Goal: Check status

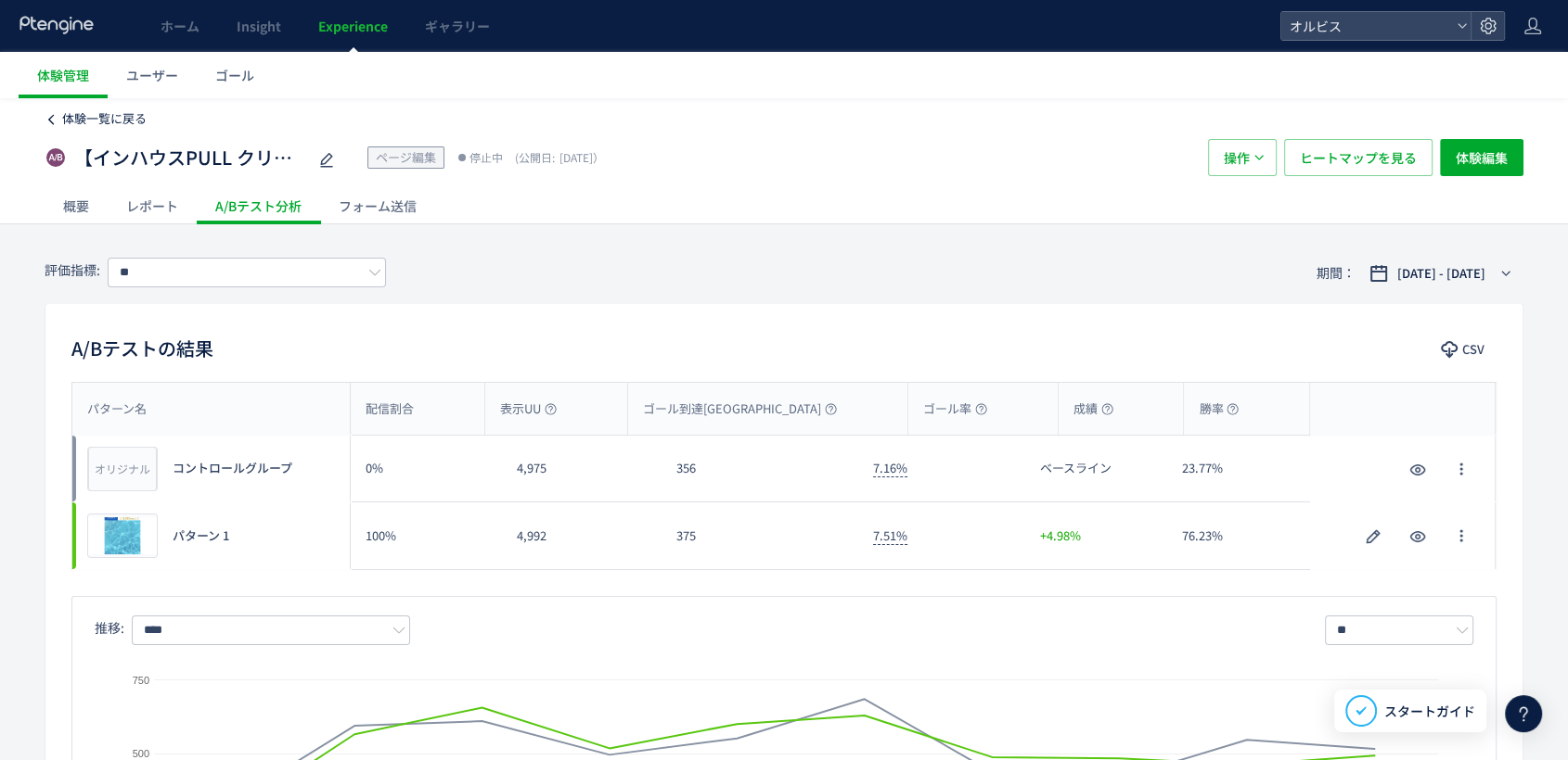
click at [65, 114] on span "体験一覧に戻る" at bounding box center [105, 118] width 85 height 17
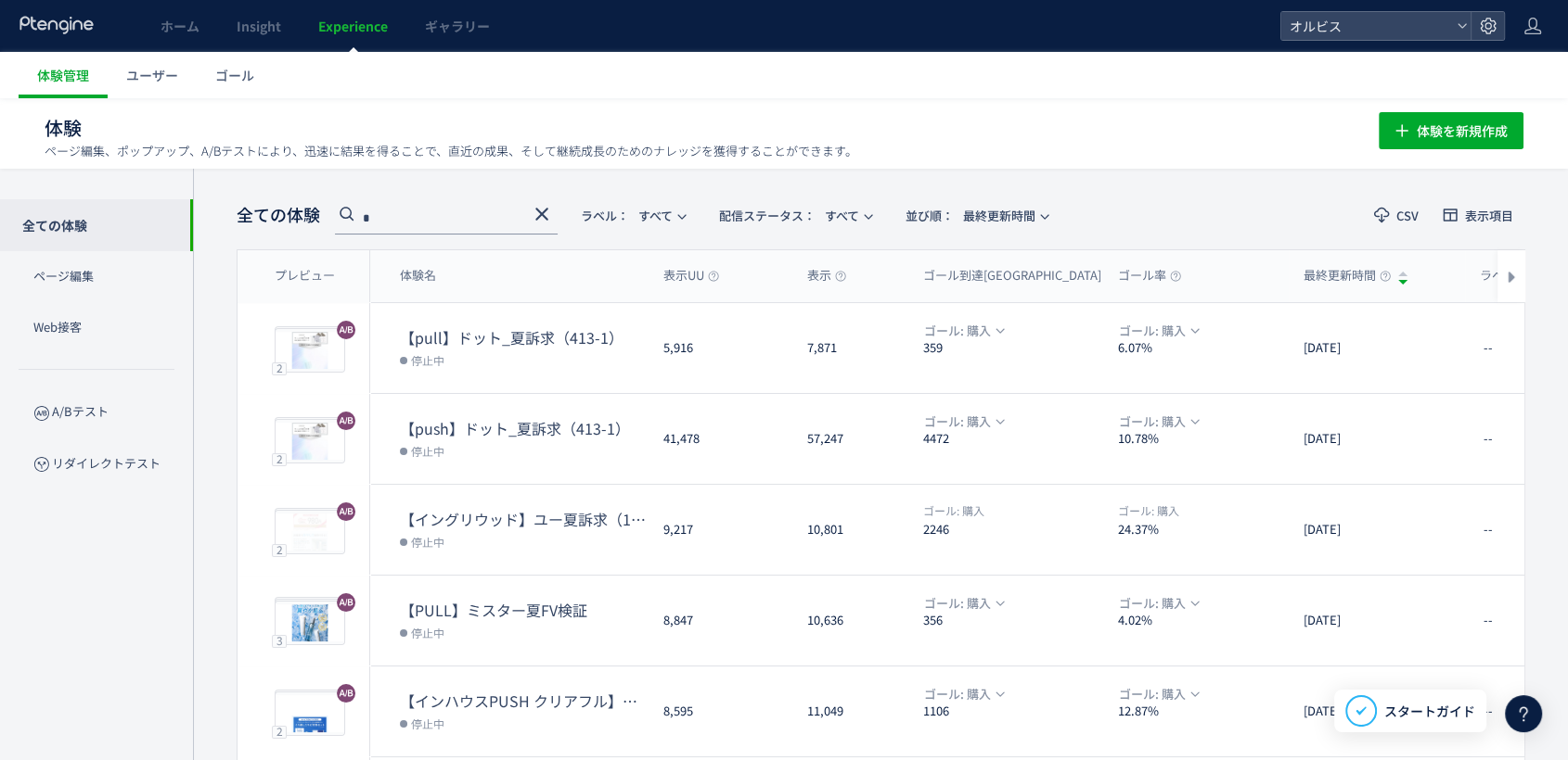
click at [549, 210] on icon at bounding box center [541, 213] width 22 height 22
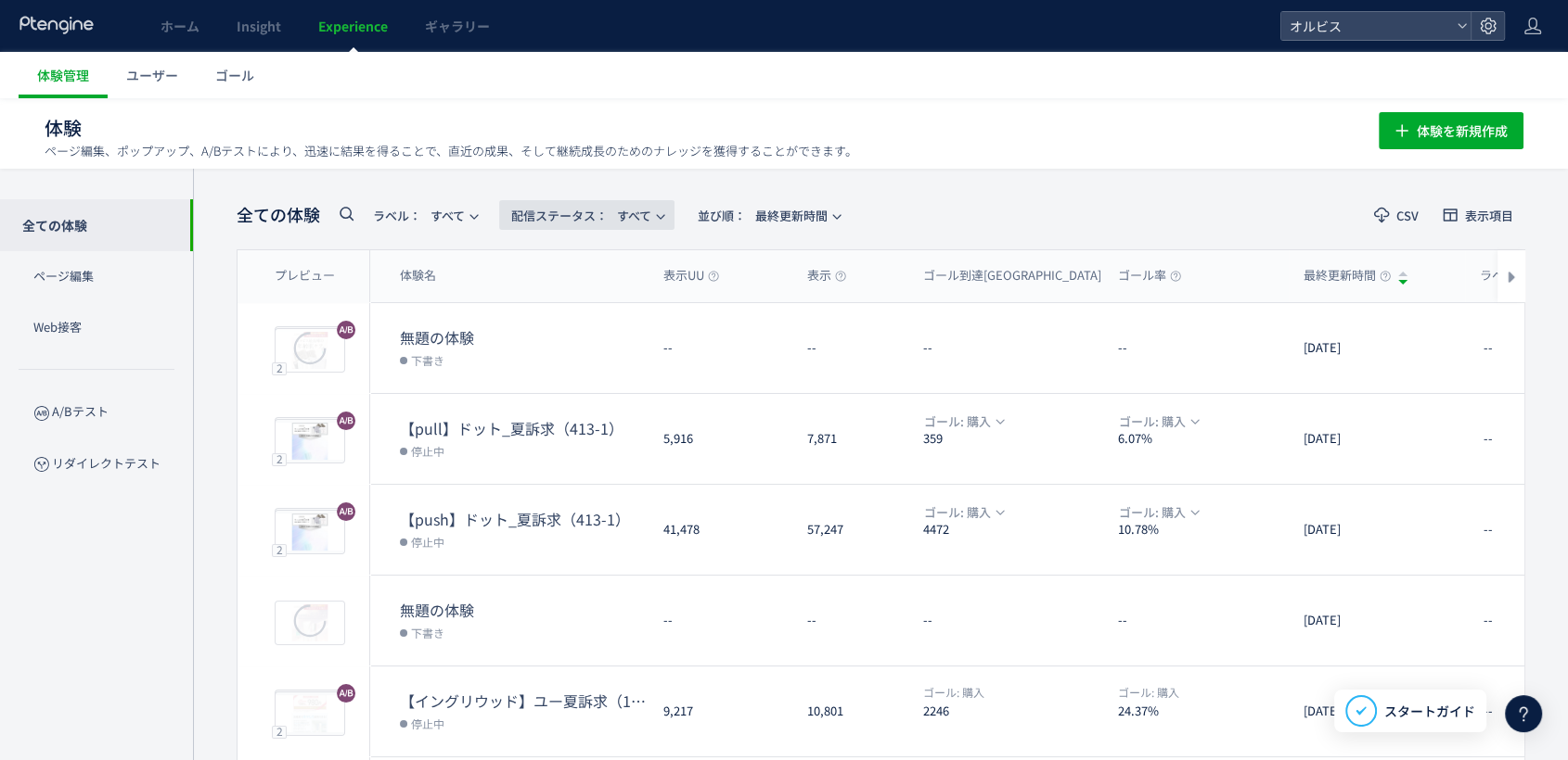
click at [645, 224] on span "配信ステータス​： すべて" at bounding box center [582, 215] width 140 height 31
click at [0, 0] on li "配信中" at bounding box center [0, 0] width 0 height 0
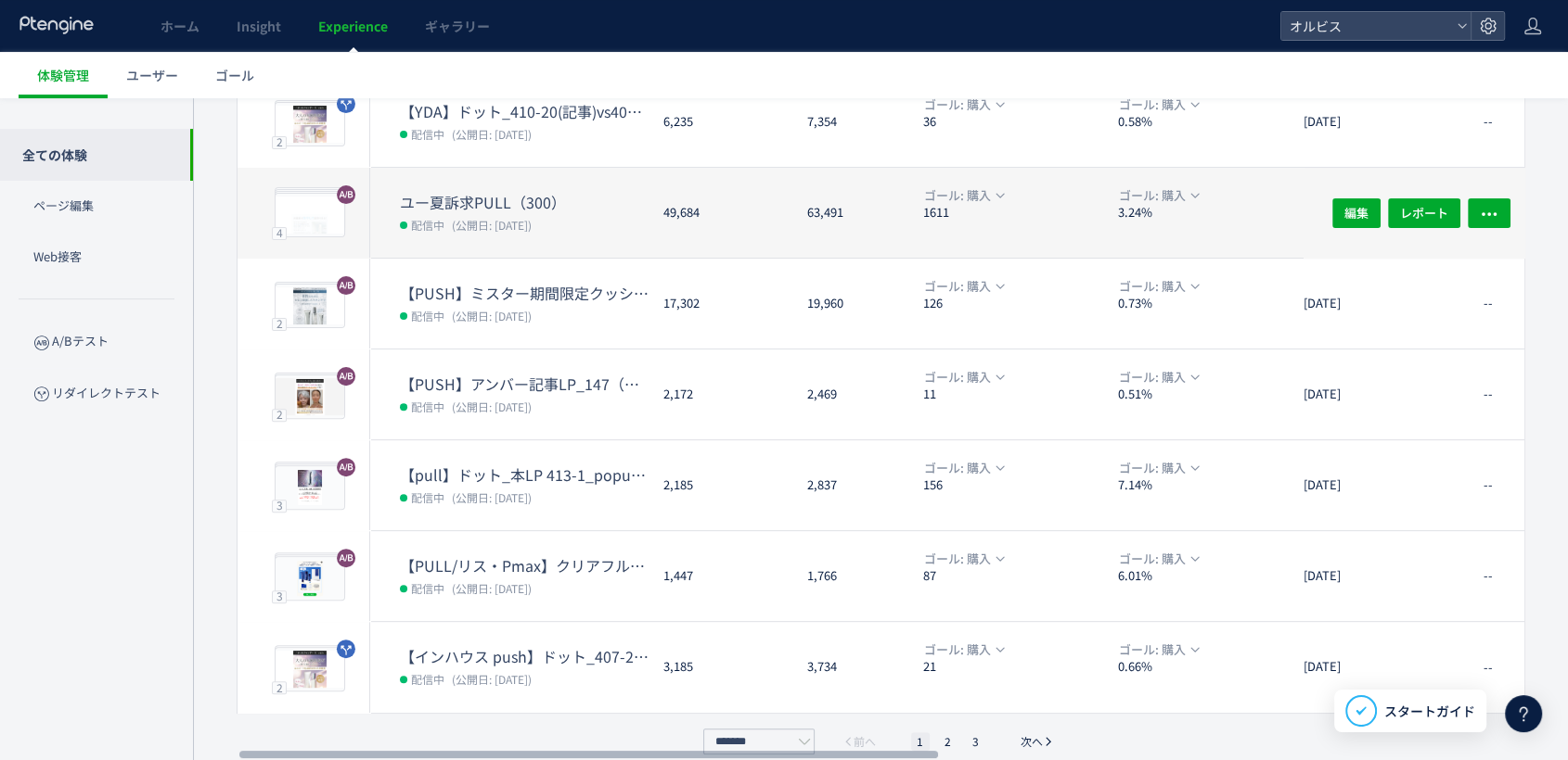
scroll to position [515, 0]
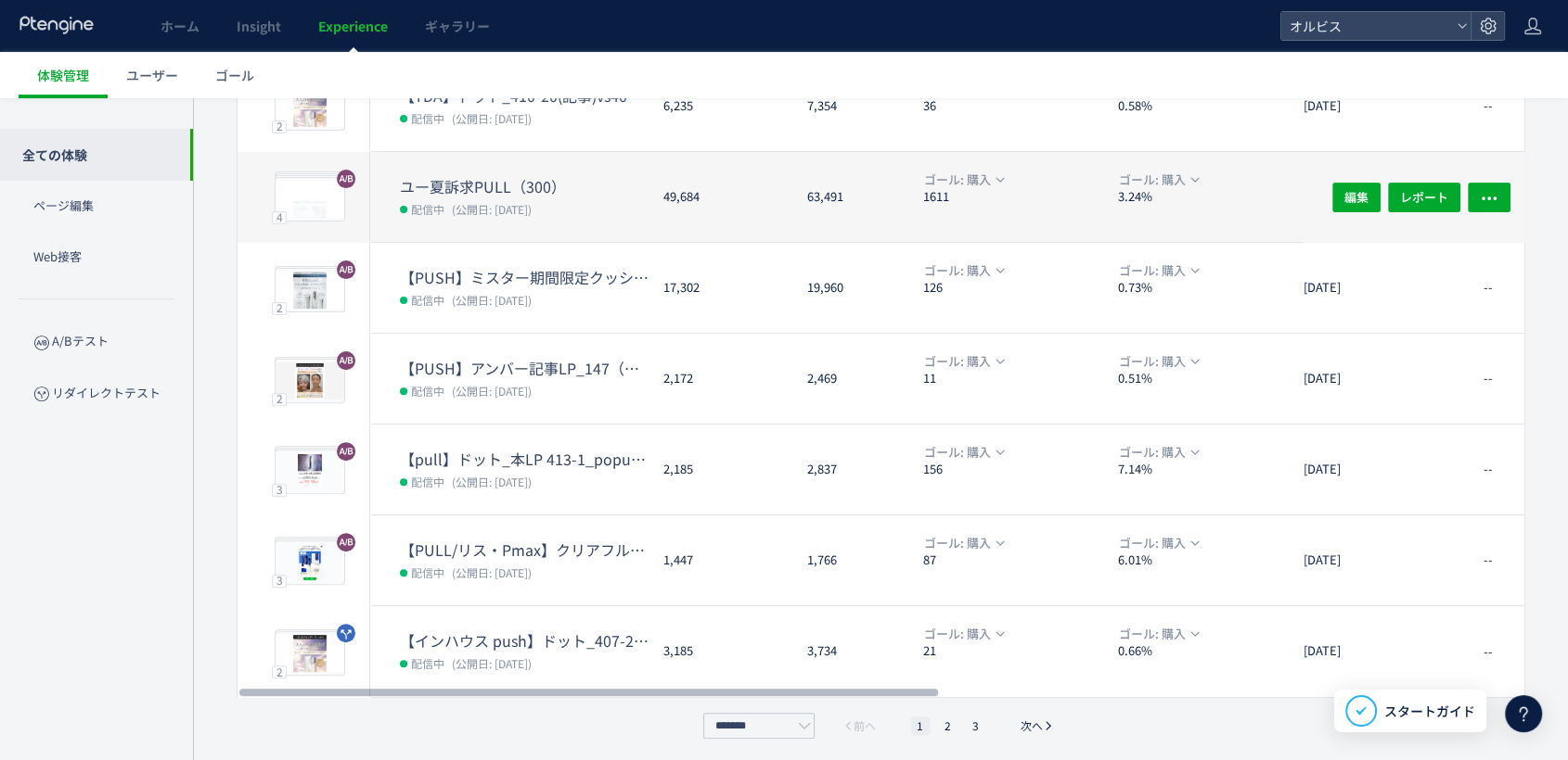
click at [560, 466] on dt "【pull】ドット_本LP 413-1_popup（リンクル）" at bounding box center [524, 459] width 249 height 21
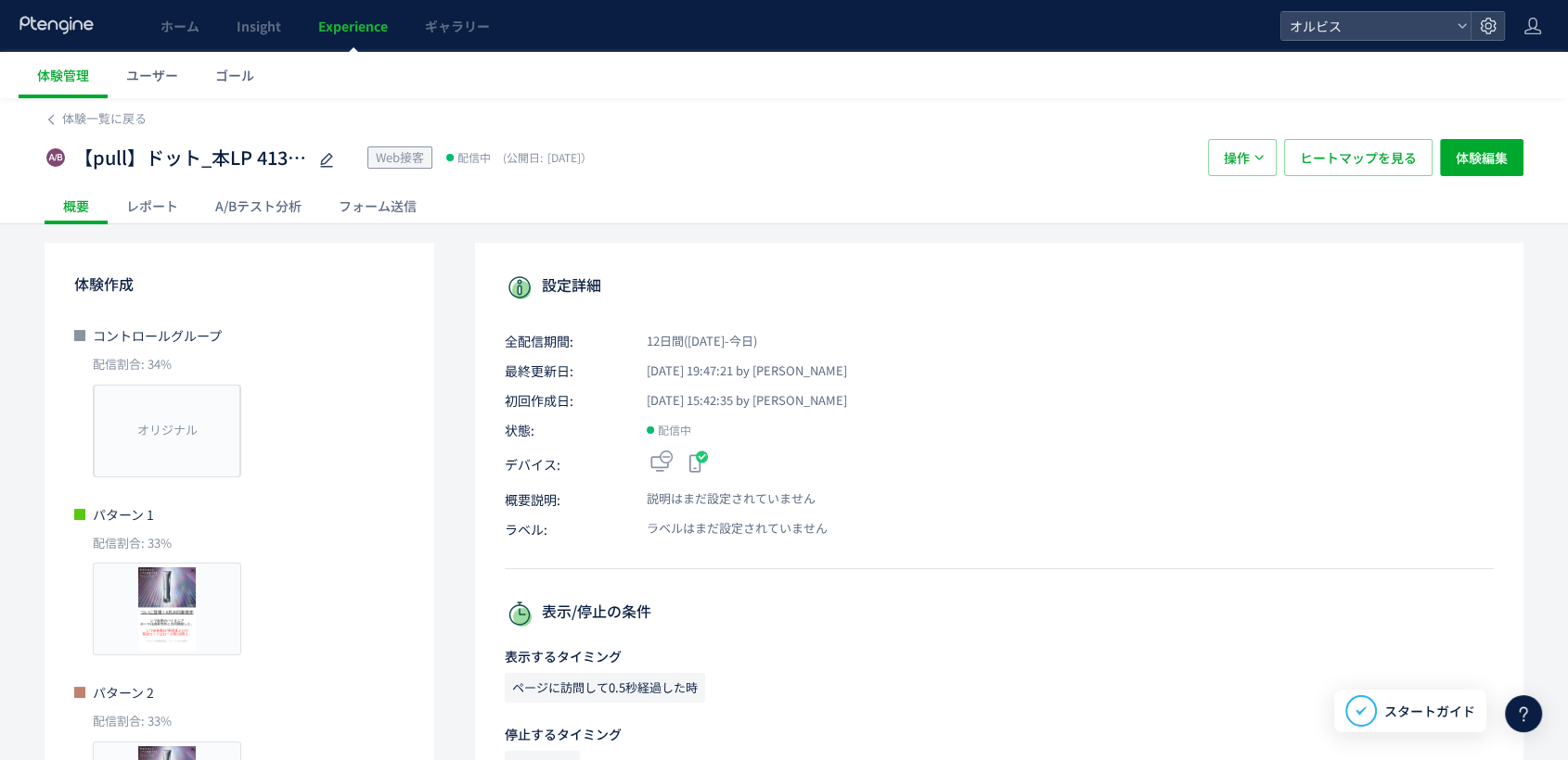
click at [271, 203] on div "A/Bテスト分析" at bounding box center [259, 206] width 123 height 37
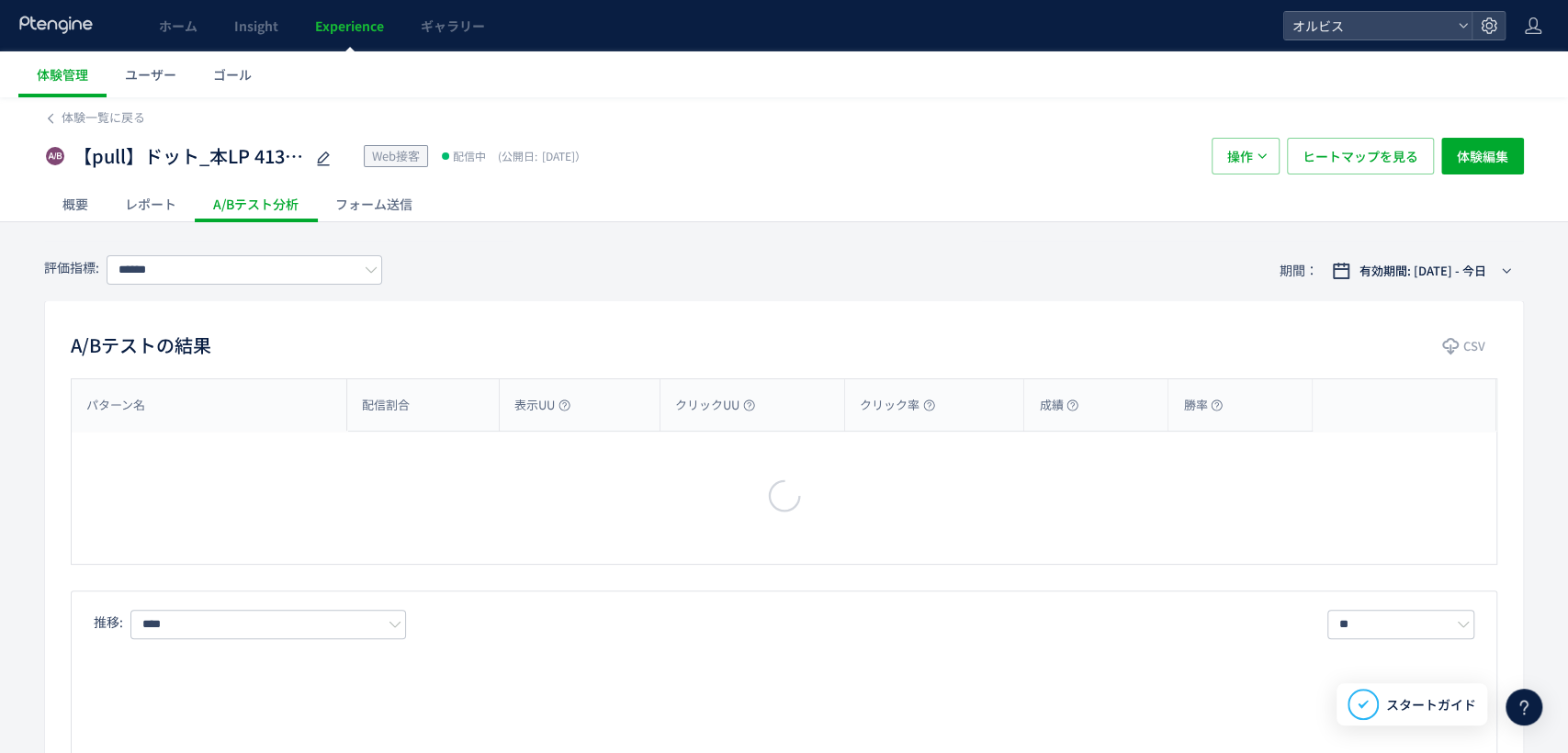
type input "**"
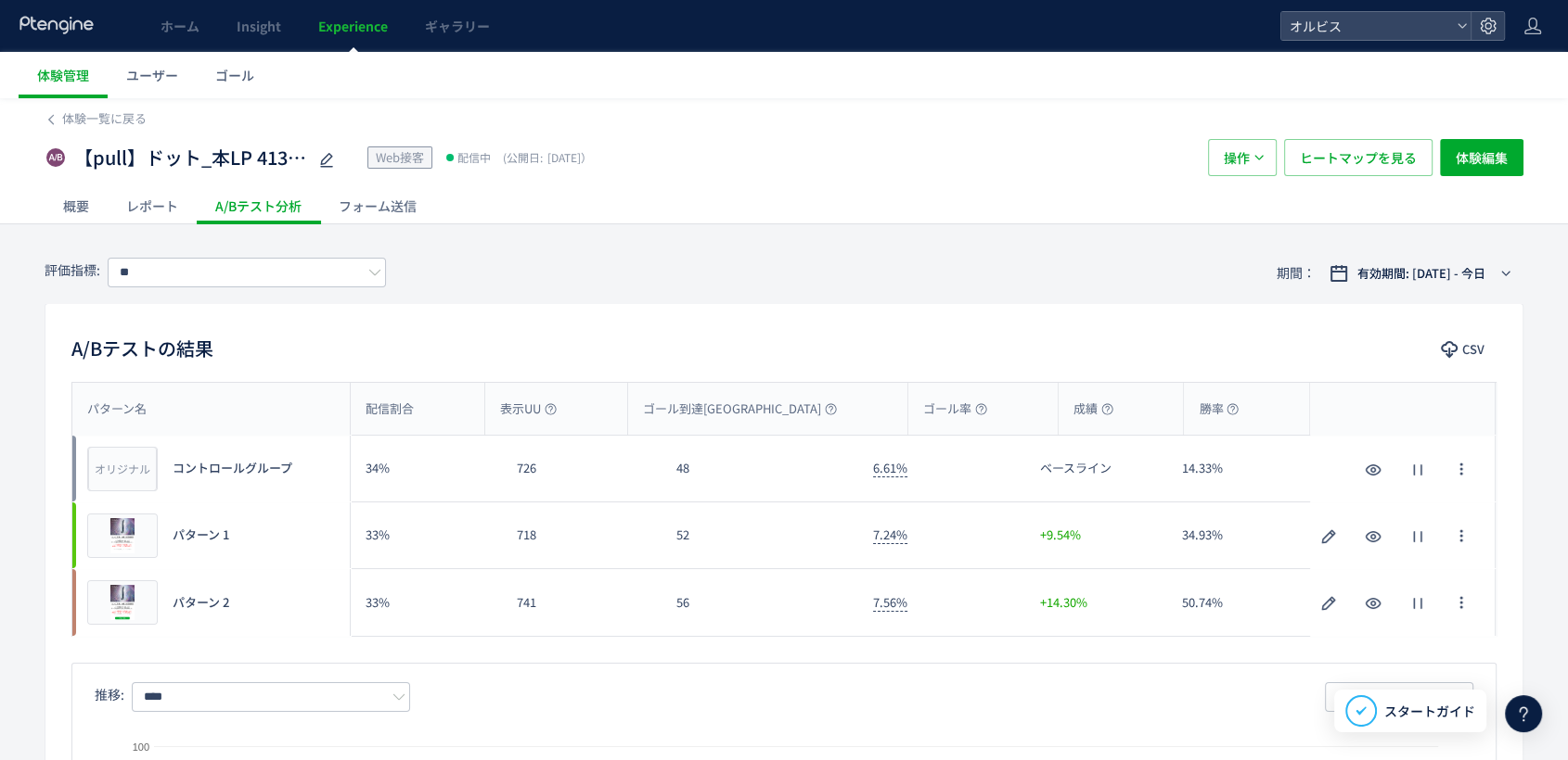
click at [114, 136] on div "【pull】ドット_本LP 413-1_popup（リンクル） Web接客 配信中 (公開日: [DATE]） 操作 ヒートマップを見る 体験編集" at bounding box center [784, 158] width 1479 height 60
click at [102, 123] on span "体験一覧に戻る" at bounding box center [105, 118] width 85 height 17
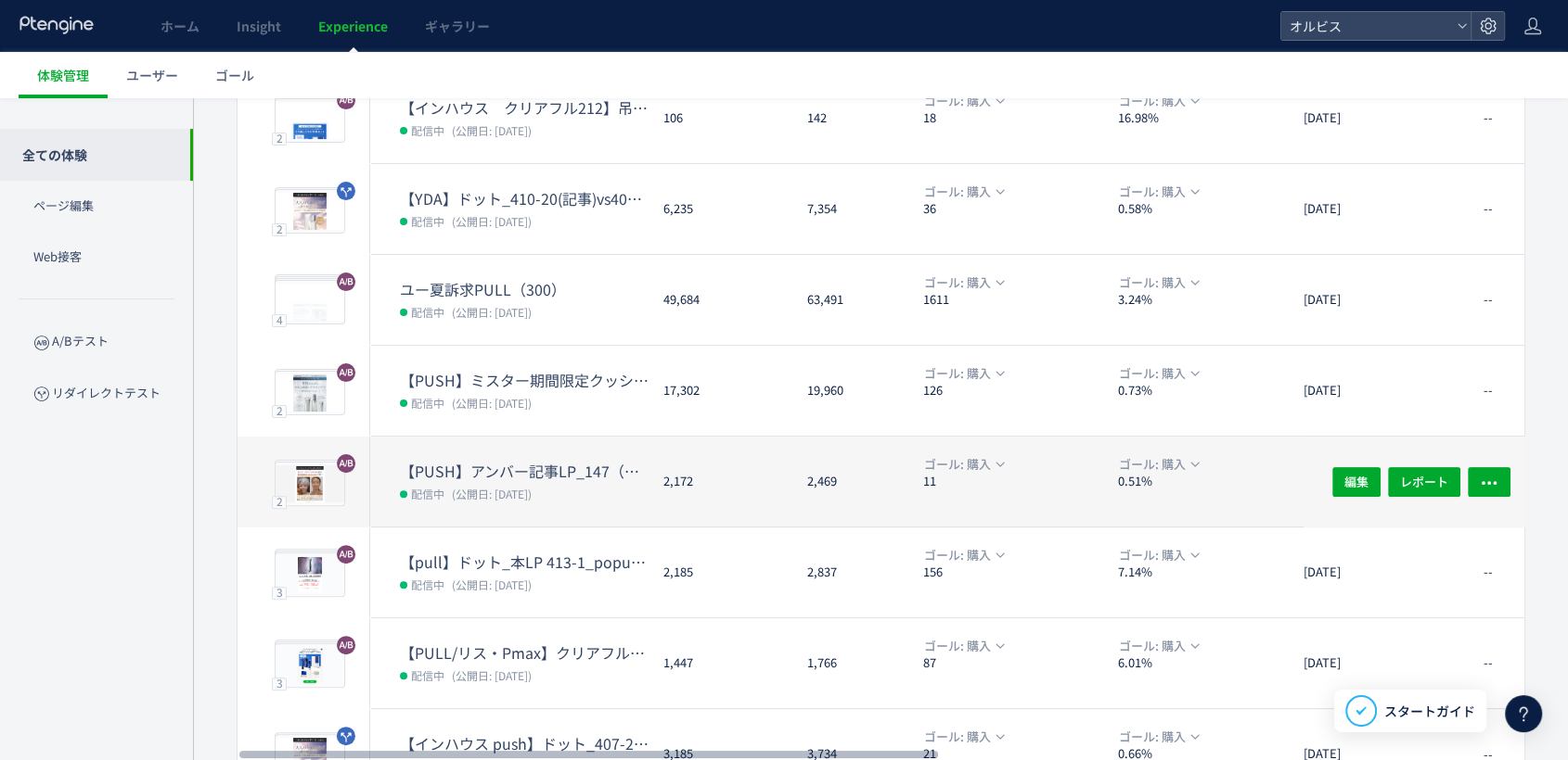
scroll to position [519, 0]
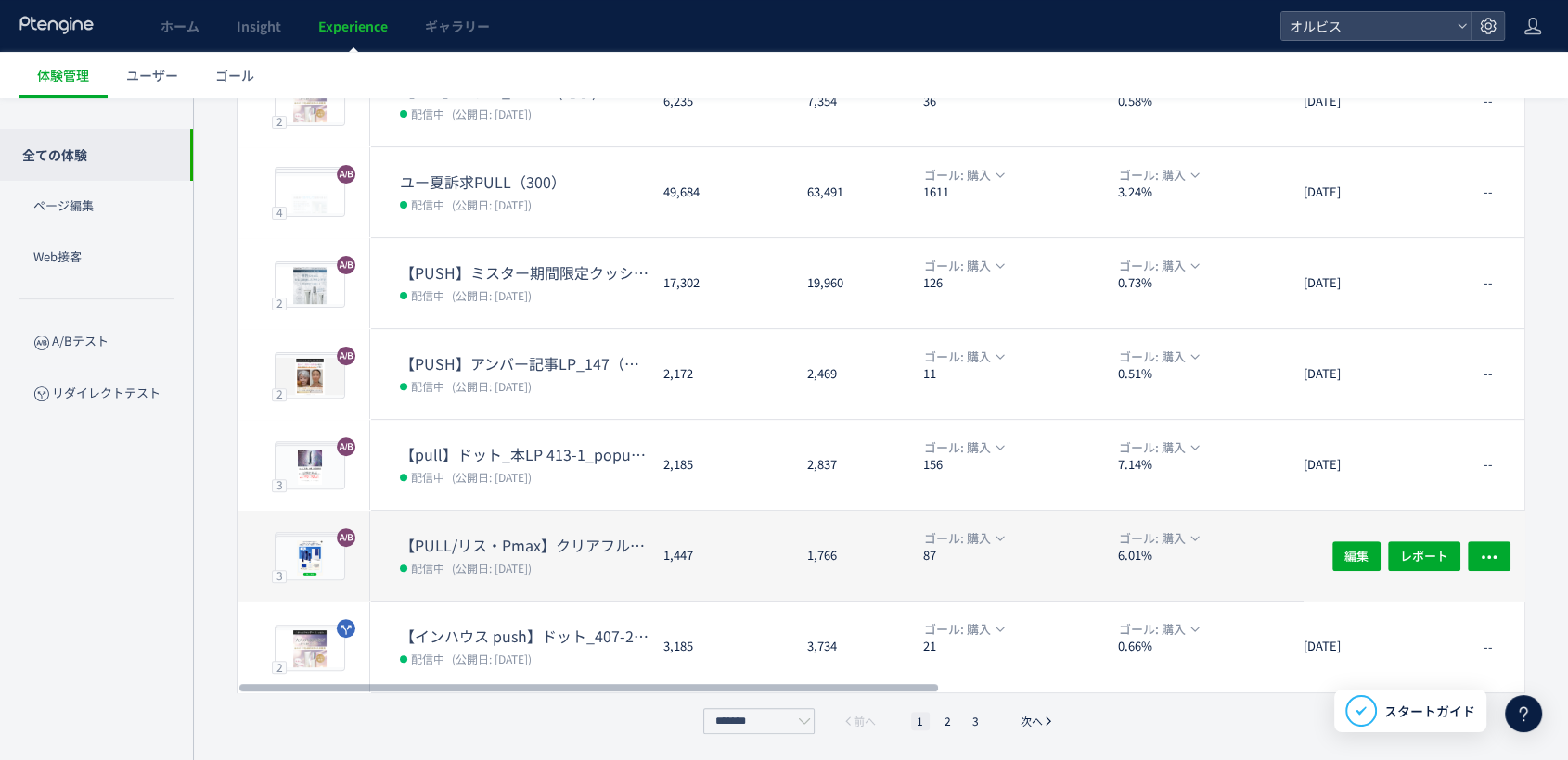
click at [558, 543] on dt "【PULL/リス・Pmax】クリアフル205_ポップアップ" at bounding box center [524, 546] width 249 height 21
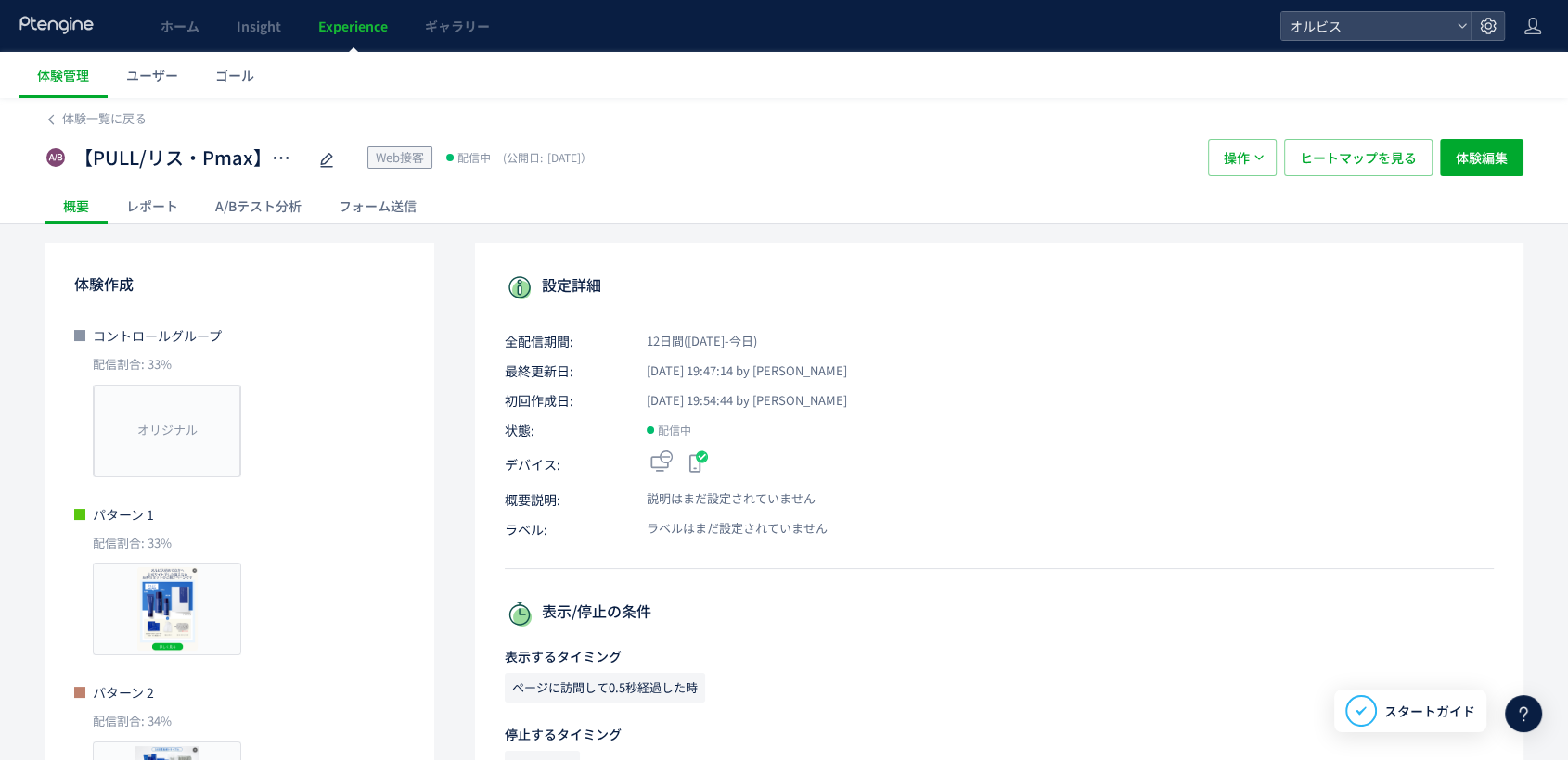
click at [277, 199] on div "A/Bテスト分析" at bounding box center [259, 206] width 123 height 37
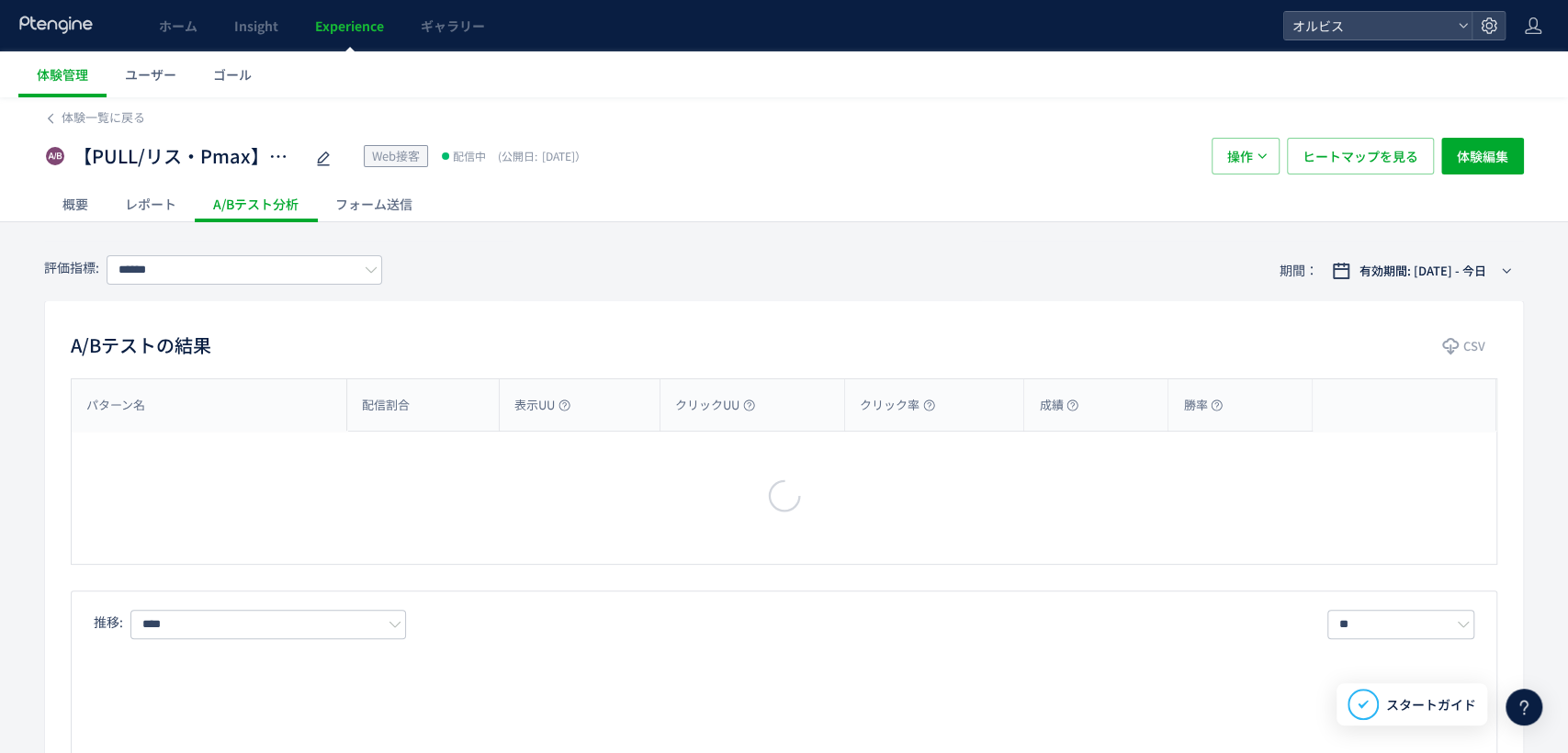
type input "**"
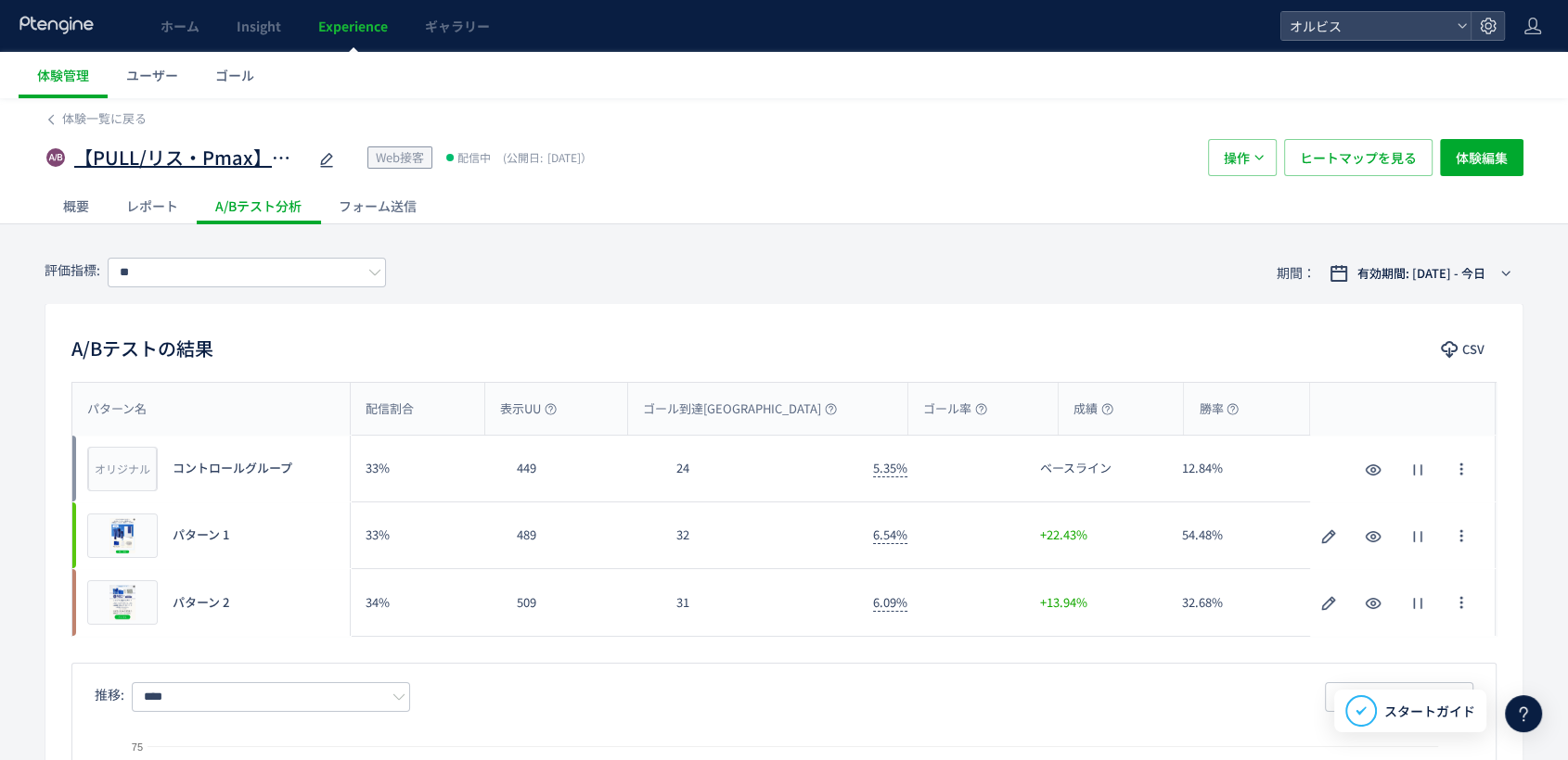
click at [252, 153] on span "【PULL/リス・Pmax】クリアフル205_ポップアップ" at bounding box center [189, 159] width 232 height 27
click at [700, 307] on div "A/Bテストの結果 CSV パターン名 配信割合 表示UU ゴール到達UU ゴール率 成績 勝率 パターン名 オリジナル プレビュー コントロールグループ 3…" at bounding box center [784, 646] width 1479 height 685
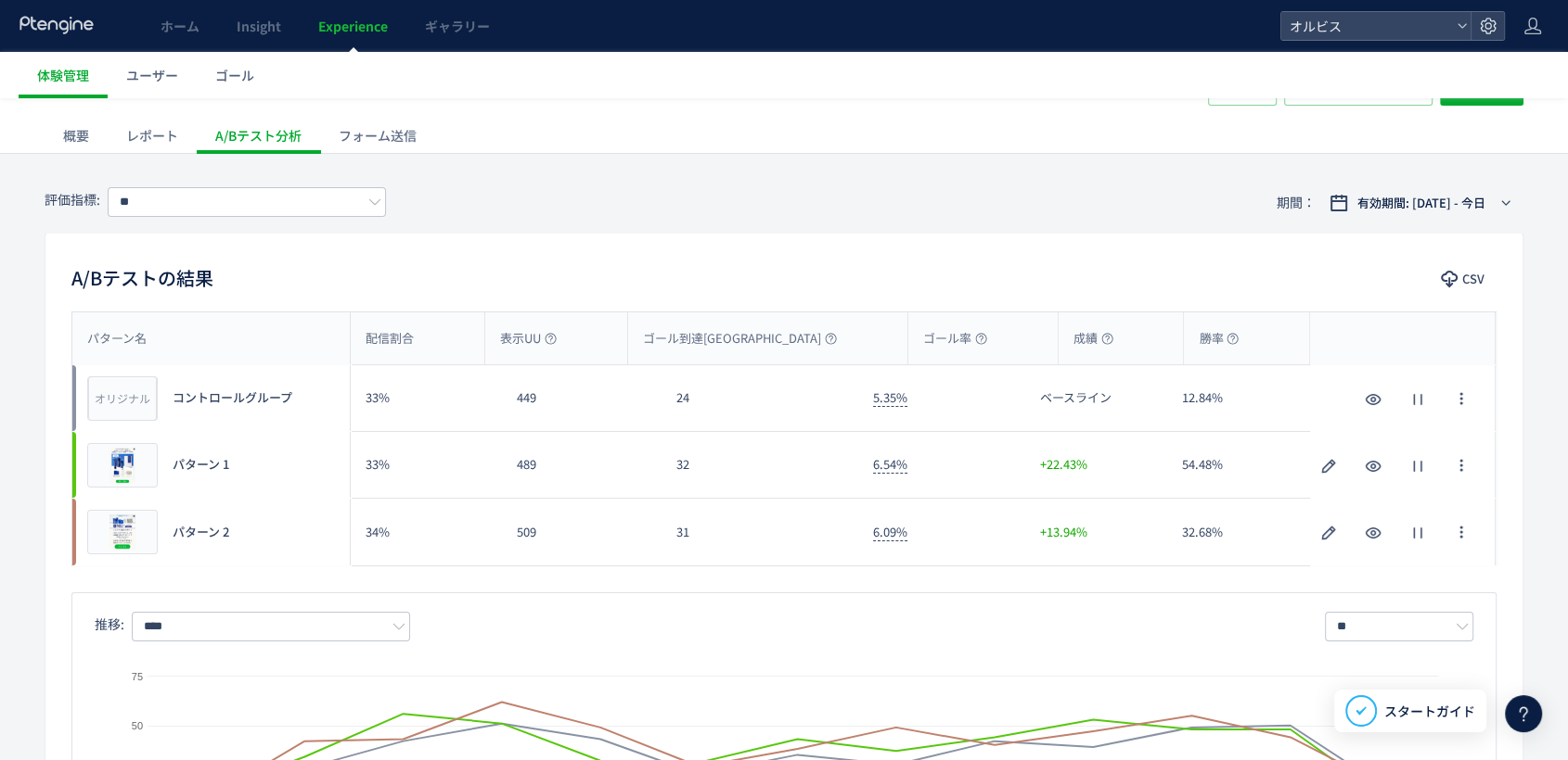
scroll to position [0, 0]
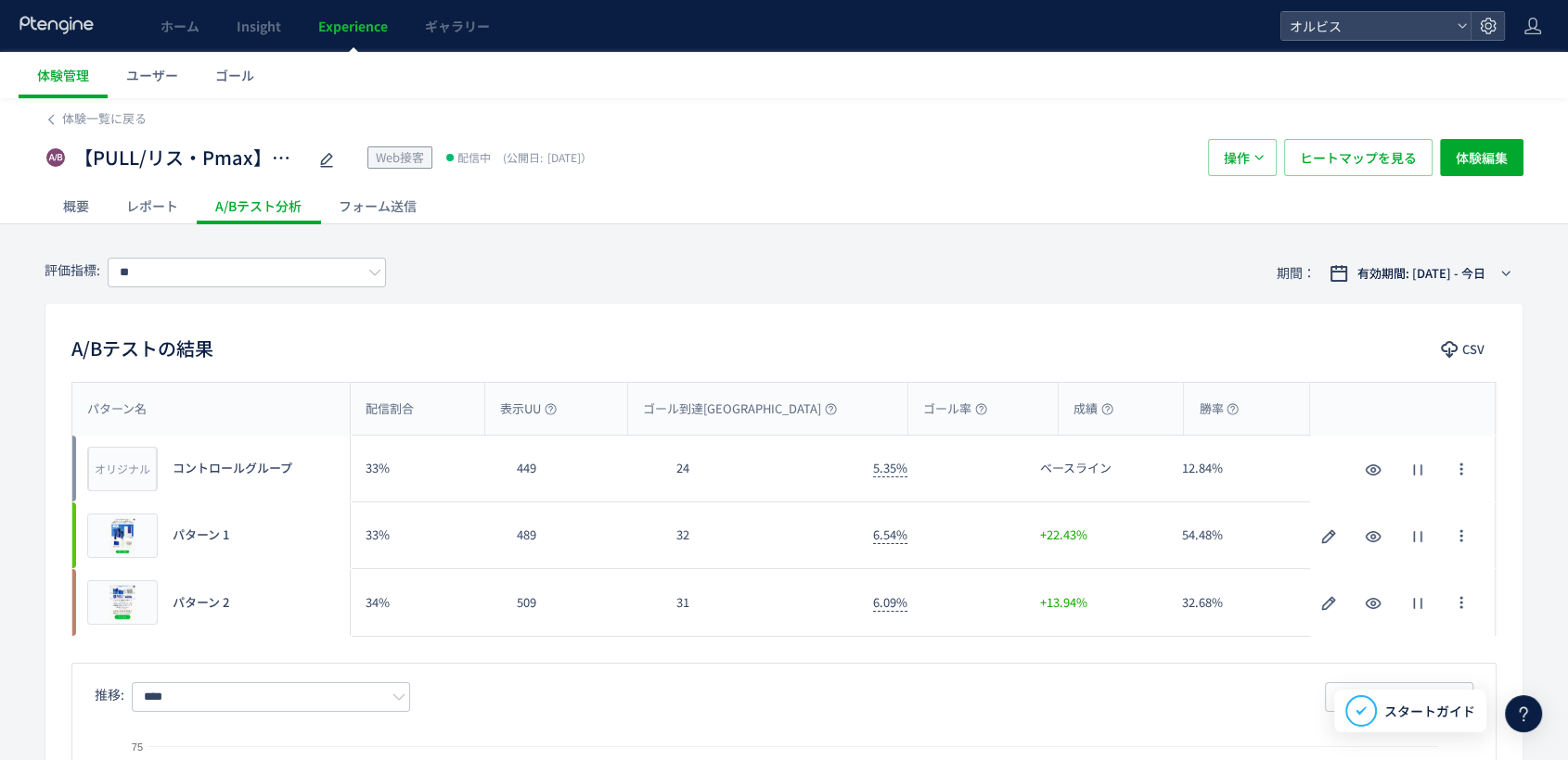
click at [58, 29] on use at bounding box center [56, 24] width 73 height 17
